Goal: Check status: Check status

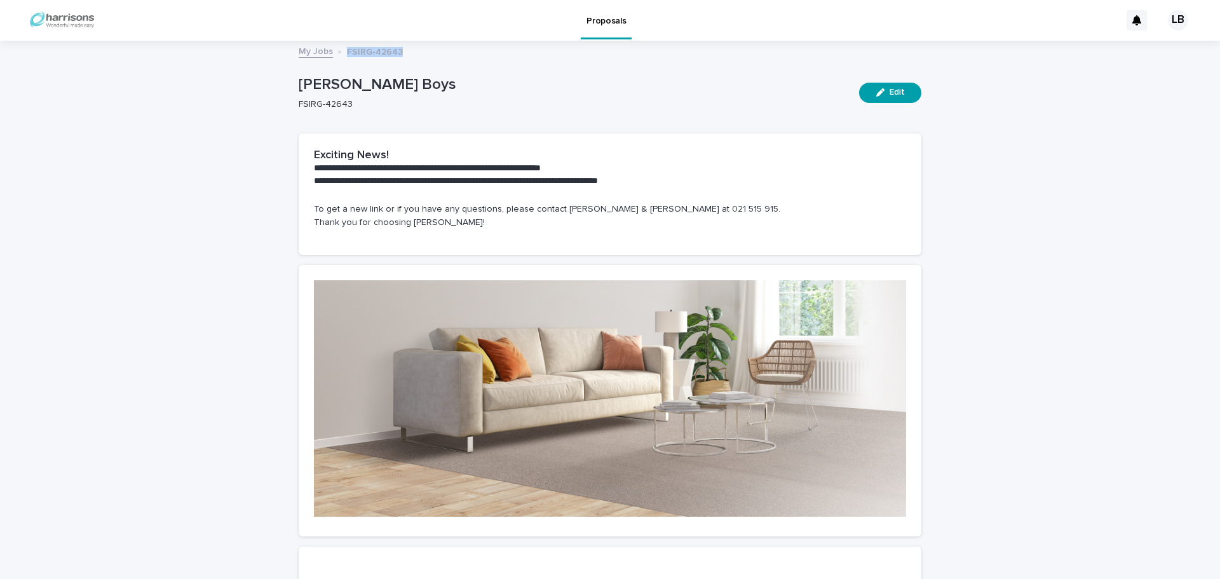
drag, startPoint x: 394, startPoint y: 54, endPoint x: 341, endPoint y: 57, distance: 53.4
click at [347, 57] on p "FSIRG-42643" at bounding box center [375, 51] width 56 height 14
copy p "FSIRG-42643"
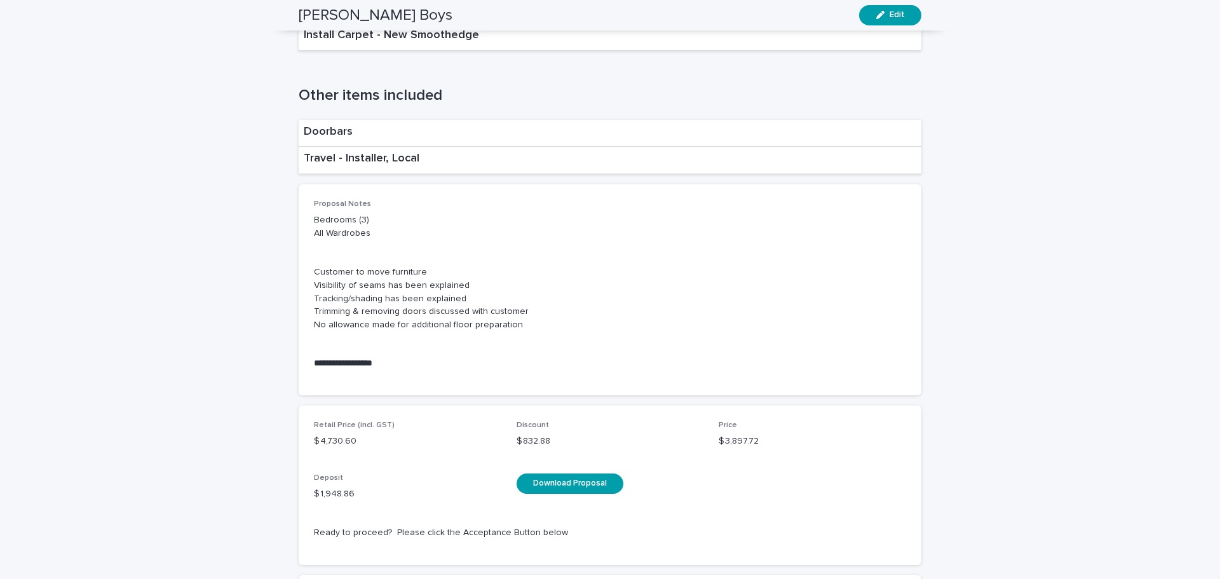
scroll to position [1779, 0]
